Goal: Find specific page/section: Find specific page/section

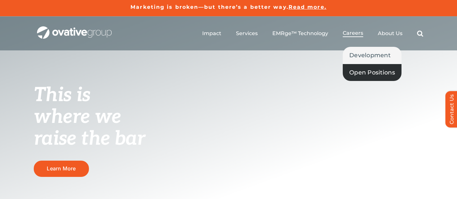
click at [363, 67] on link "Open Positions" at bounding box center [372, 72] width 59 height 17
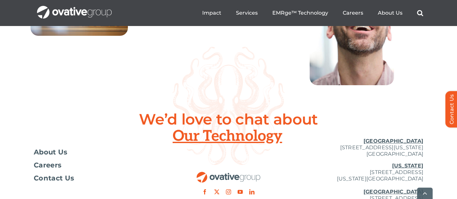
scroll to position [2457, 0]
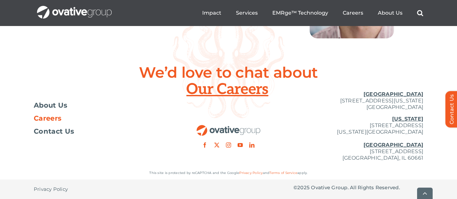
click at [37, 121] on span "Careers" at bounding box center [48, 118] width 28 height 6
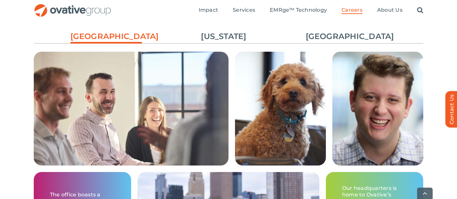
scroll to position [1014, 0]
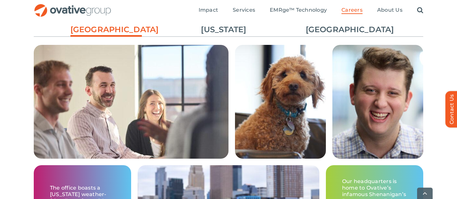
click at [239, 24] on ul "[GEOGRAPHIC_DATA] [US_STATE] [GEOGRAPHIC_DATA]" at bounding box center [229, 30] width 390 height 18
click at [233, 27] on link "[US_STATE]" at bounding box center [223, 29] width 71 height 11
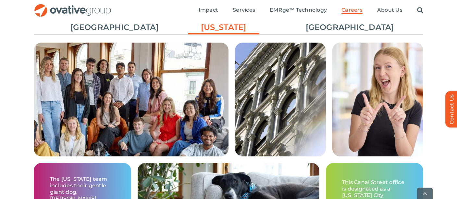
scroll to position [1016, 0]
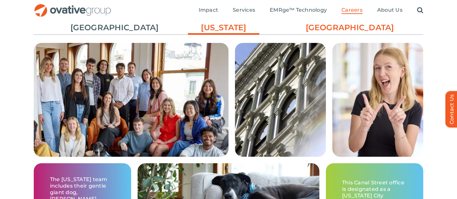
click at [334, 31] on link "[GEOGRAPHIC_DATA]" at bounding box center [341, 27] width 71 height 11
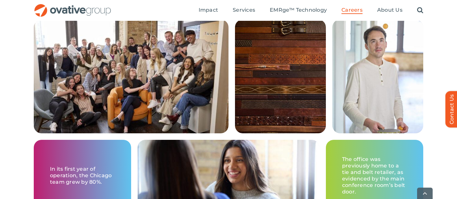
scroll to position [1007, 0]
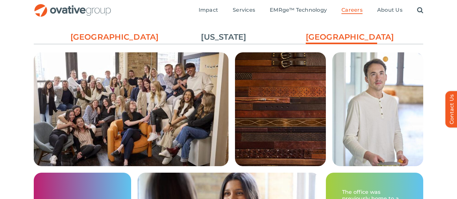
click at [120, 37] on link "[GEOGRAPHIC_DATA]" at bounding box center [105, 36] width 71 height 11
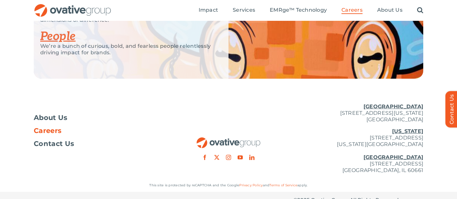
scroll to position [1347, 0]
